Goal: Find specific page/section: Find specific page/section

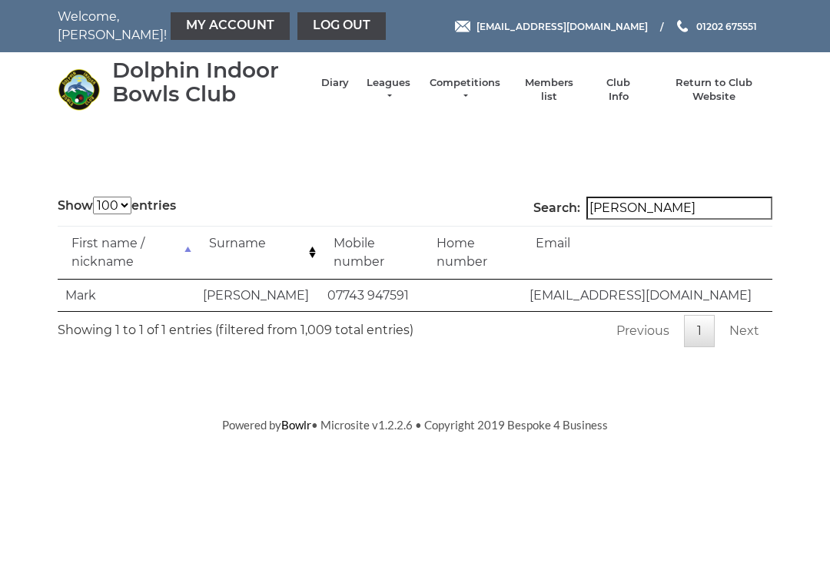
select select "100"
type input "[PERSON_NAME]"
click at [714, 95] on link "Return to Club Website" at bounding box center [714, 90] width 116 height 28
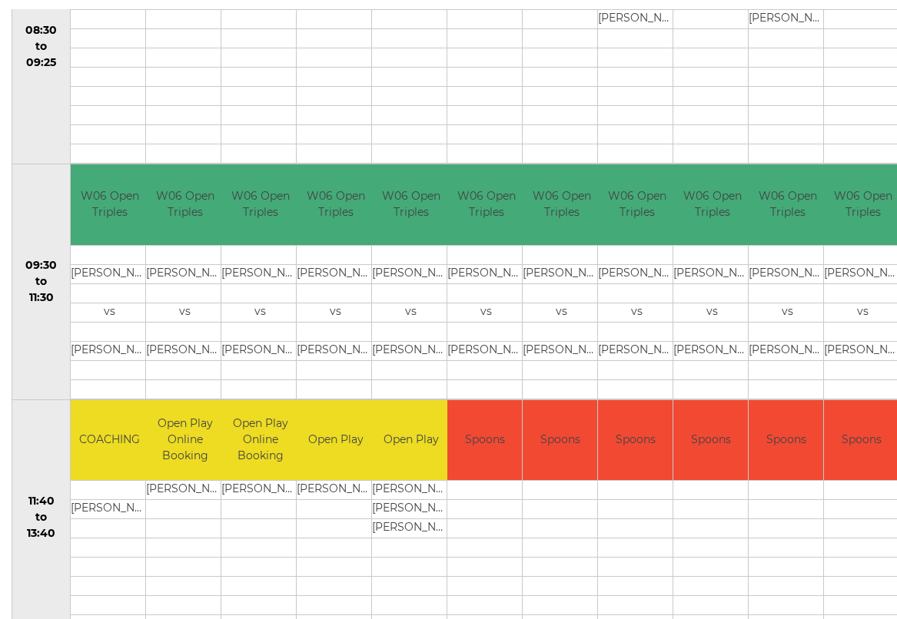
scroll to position [404, 0]
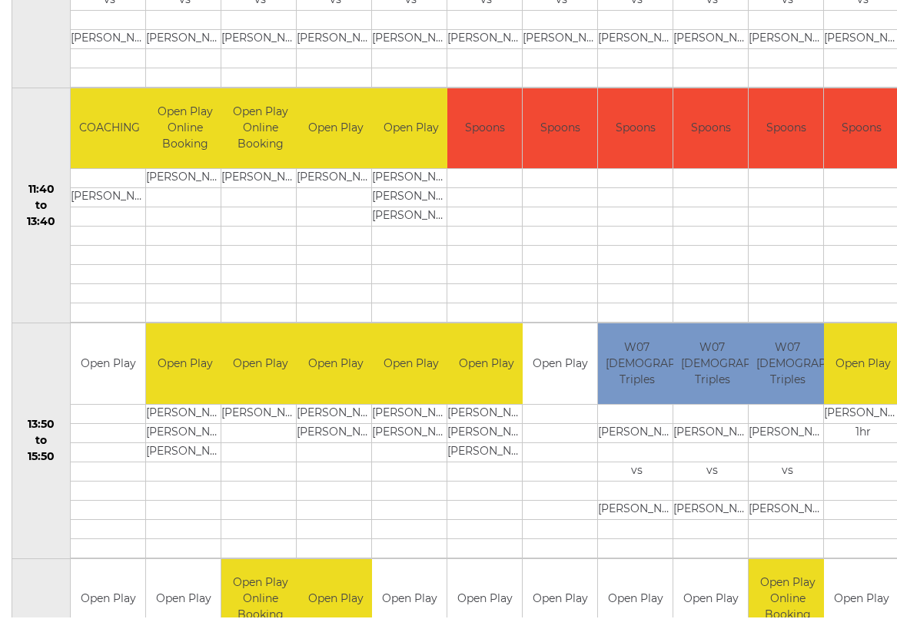
scroll to position [709, 0]
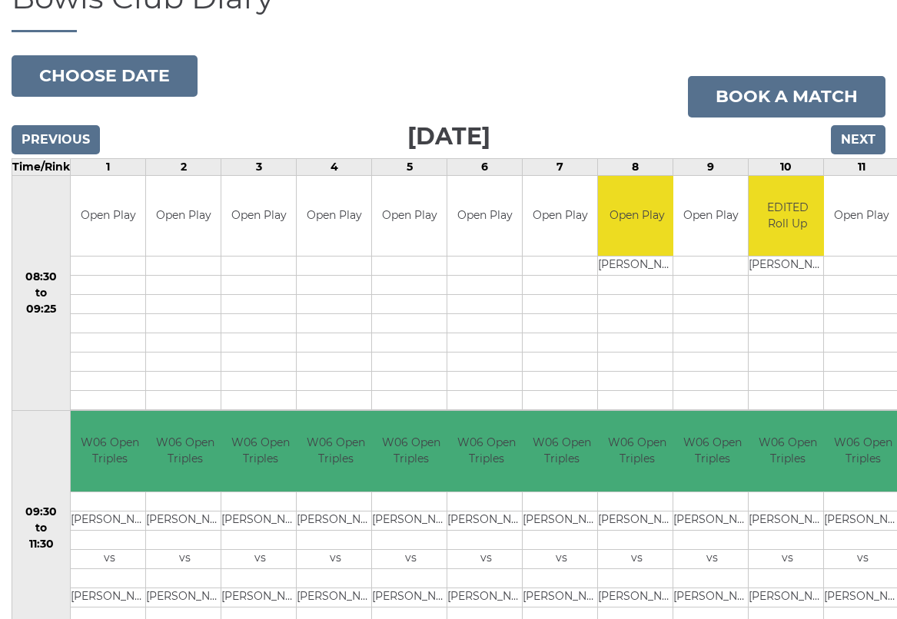
scroll to position [0, 0]
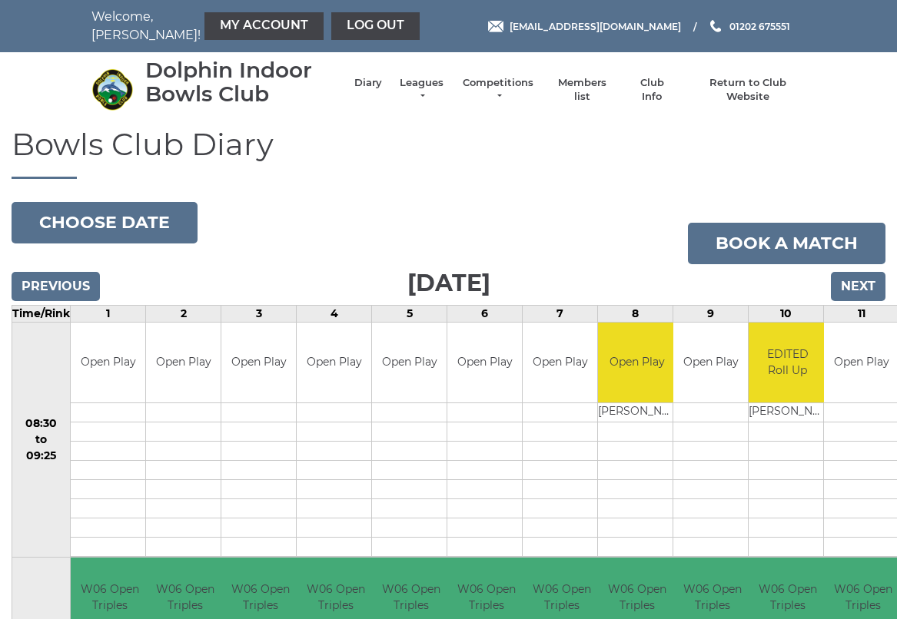
click at [581, 95] on link "Members list" at bounding box center [582, 90] width 64 height 28
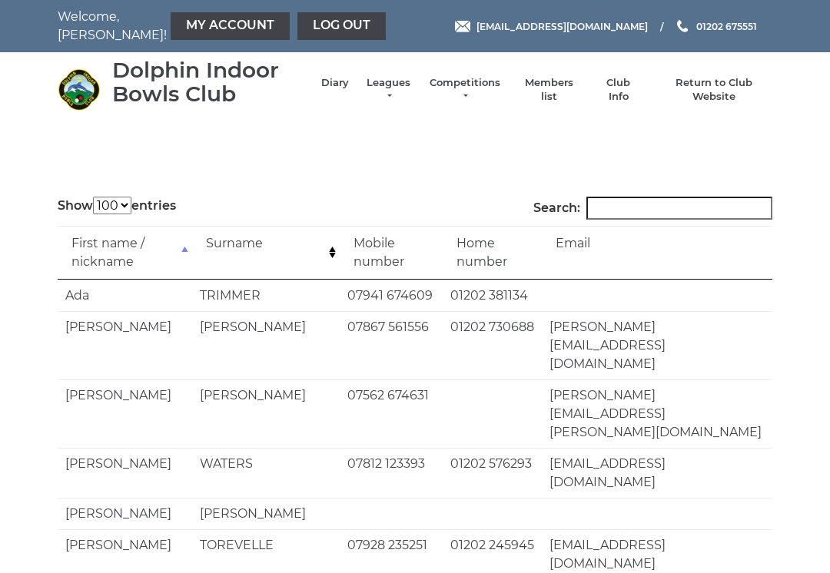
select select "100"
click at [633, 202] on input "Search:" at bounding box center [679, 208] width 186 height 23
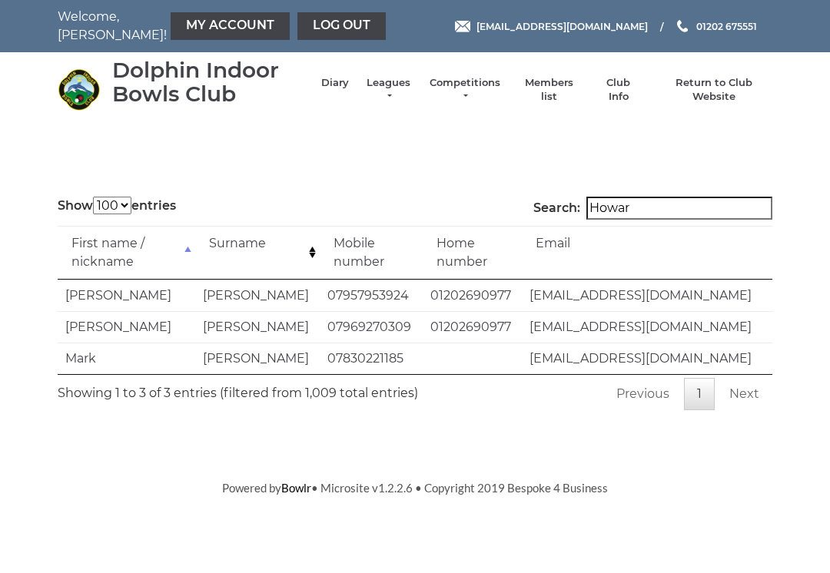
type input "Howard"
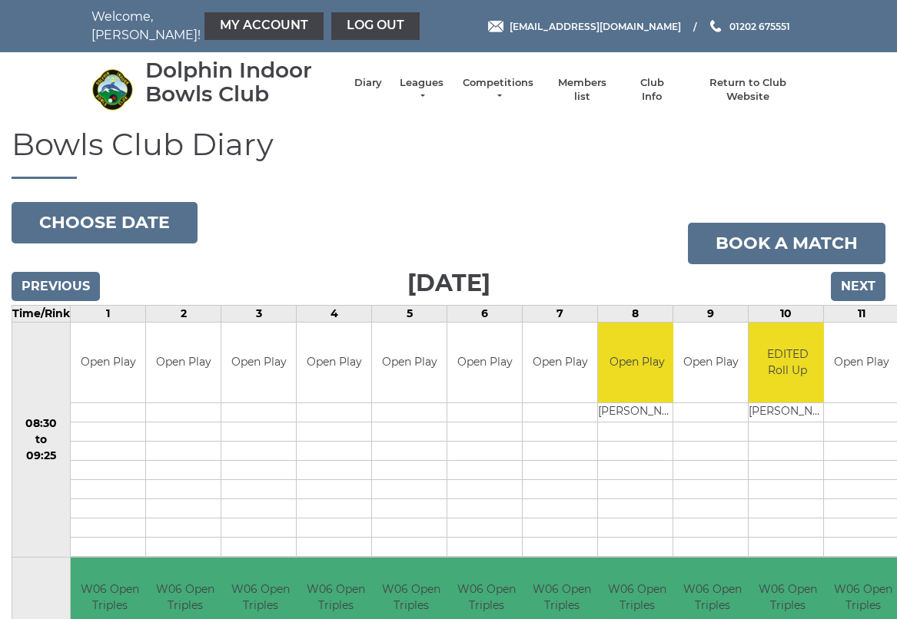
scroll to position [4, 0]
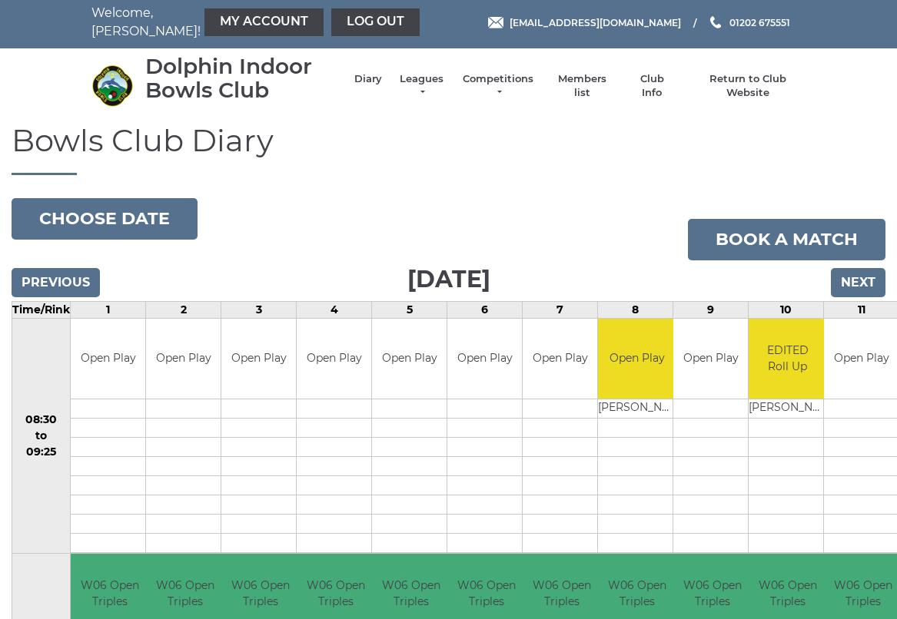
click at [582, 81] on link "Members list" at bounding box center [582, 86] width 64 height 28
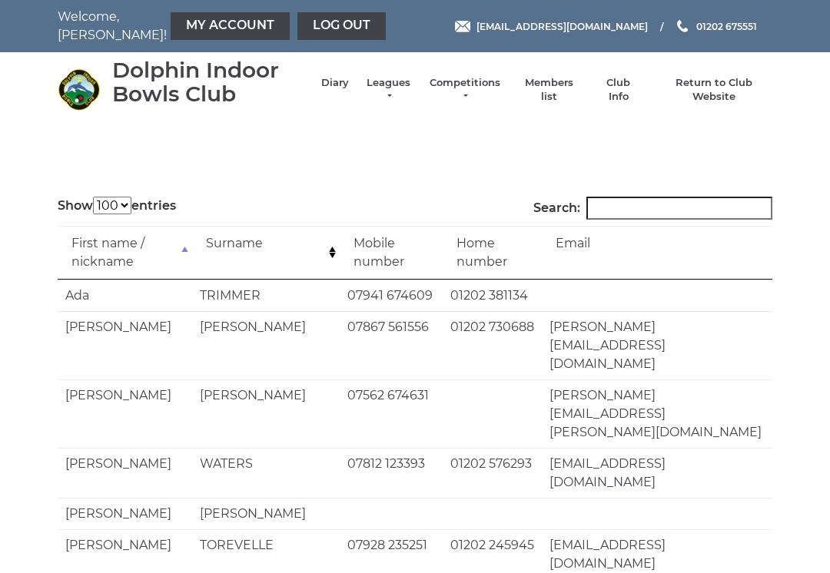
select select "100"
click at [633, 208] on input "Search:" at bounding box center [679, 208] width 186 height 23
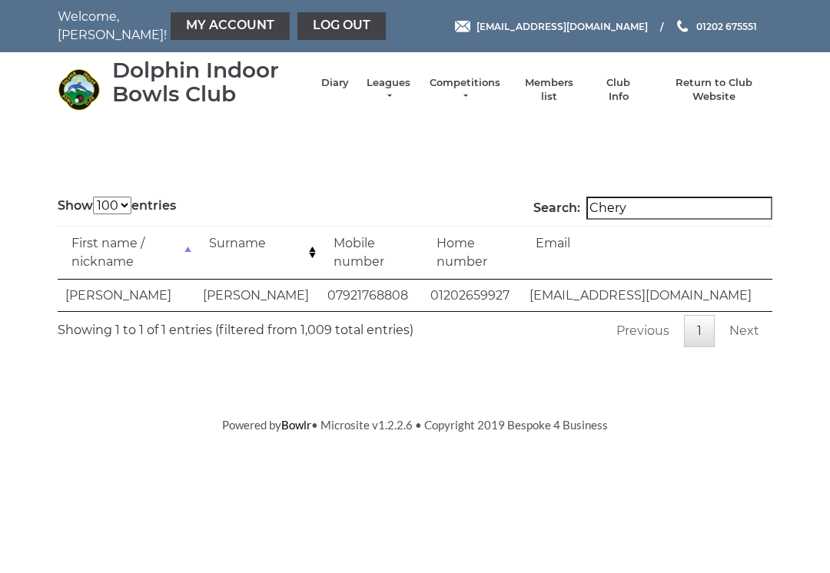
type input "Cheryl"
